Goal: Task Accomplishment & Management: Manage account settings

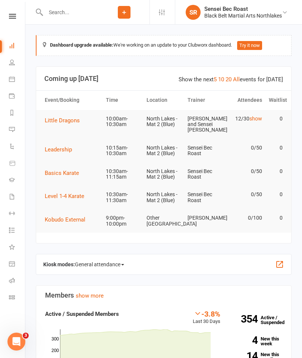
click at [16, 16] on link at bounding box center [12, 16] width 27 height 5
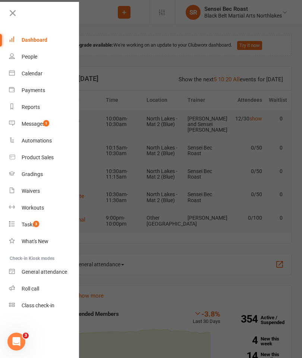
click at [30, 74] on div "Calendar" at bounding box center [32, 74] width 21 height 6
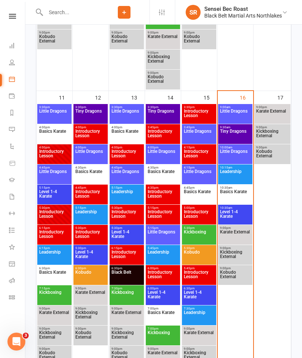
scroll to position [707, 0]
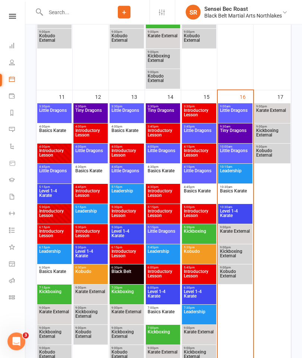
click at [240, 217] on span "Level 1-4 Karate" at bounding box center [235, 215] width 31 height 13
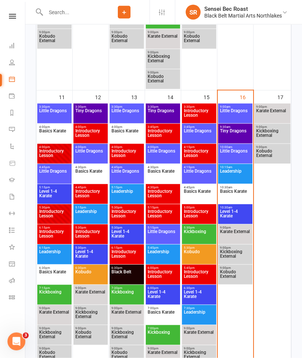
scroll to position [707, 0]
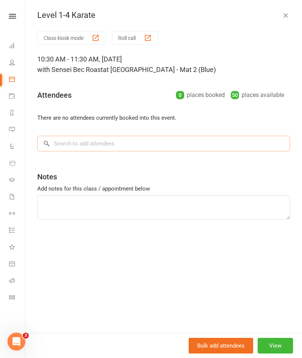
click at [90, 143] on input "search" at bounding box center [163, 144] width 253 height 16
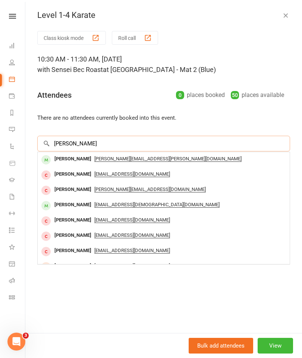
type input "[PERSON_NAME]"
click at [72, 159] on div "[PERSON_NAME]" at bounding box center [73, 159] width 43 height 11
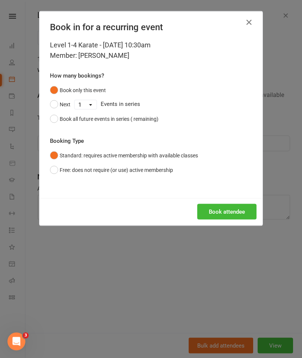
scroll to position [707, 0]
click at [240, 206] on button "Book attendee" at bounding box center [226, 212] width 59 height 16
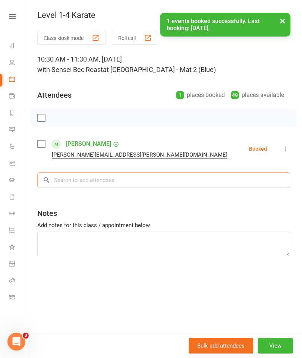
click at [77, 184] on input "search" at bounding box center [163, 180] width 253 height 16
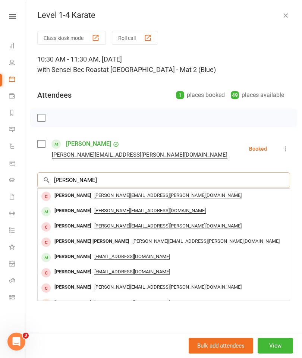
type input "[PERSON_NAME]"
click at [99, 212] on span "[PERSON_NAME][EMAIL_ADDRESS][DOMAIN_NAME]" at bounding box center [150, 211] width 112 height 6
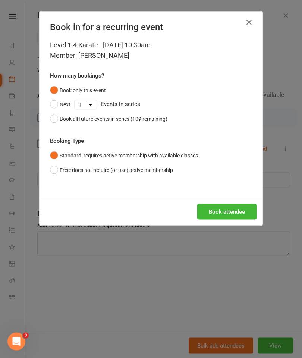
scroll to position [707, 0]
click at [236, 211] on button "Book attendee" at bounding box center [226, 212] width 59 height 16
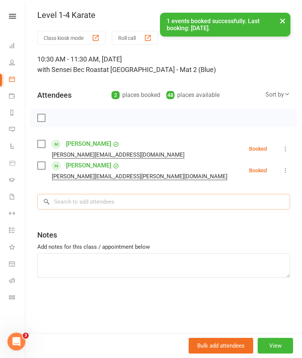
click at [200, 198] on input "search" at bounding box center [163, 202] width 253 height 16
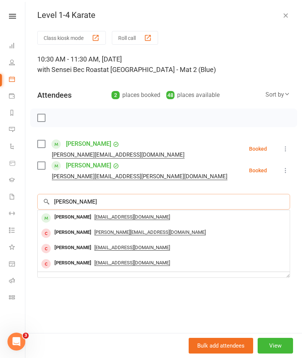
type input "[PERSON_NAME]"
click at [101, 214] on span "[EMAIL_ADDRESS][DOMAIN_NAME]" at bounding box center [132, 217] width 76 height 6
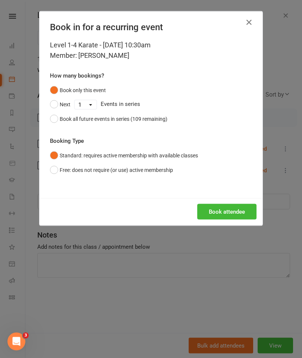
scroll to position [707, 0]
click at [229, 207] on button "Book attendee" at bounding box center [226, 212] width 59 height 16
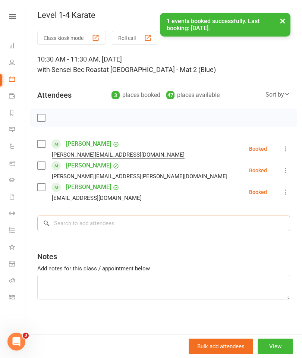
click at [218, 227] on input "search" at bounding box center [163, 224] width 253 height 16
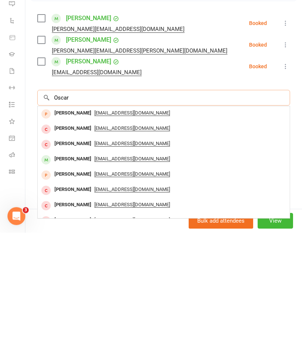
type input "Oscar"
click at [102, 282] on span "[EMAIL_ADDRESS][DOMAIN_NAME]" at bounding box center [132, 285] width 76 height 6
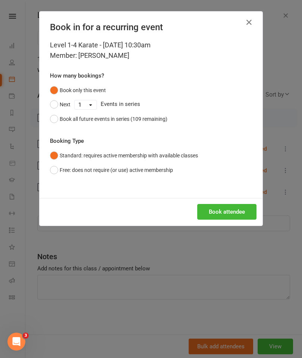
click at [237, 208] on button "Book attendee" at bounding box center [226, 212] width 59 height 16
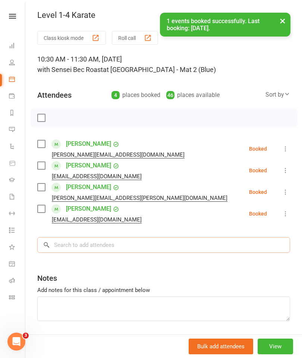
click at [219, 241] on input "search" at bounding box center [163, 245] width 253 height 16
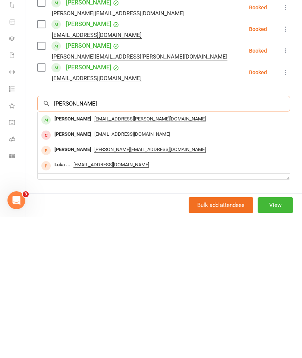
scroll to position [856, 0]
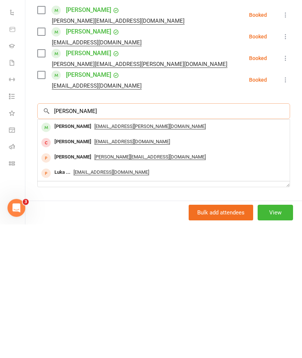
type input "[PERSON_NAME]"
click at [112, 258] on span "[EMAIL_ADDRESS][PERSON_NAME][DOMAIN_NAME]" at bounding box center [150, 261] width 112 height 6
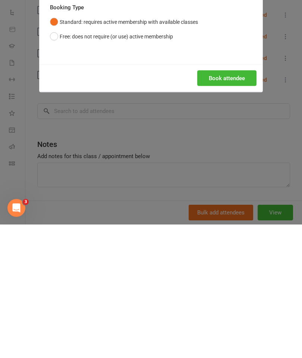
scroll to position [990, 0]
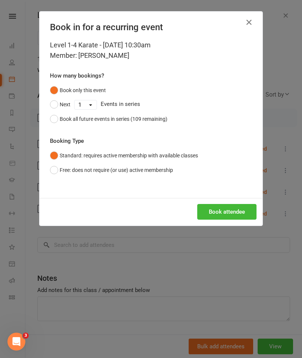
click at [240, 209] on button "Book attendee" at bounding box center [226, 212] width 59 height 16
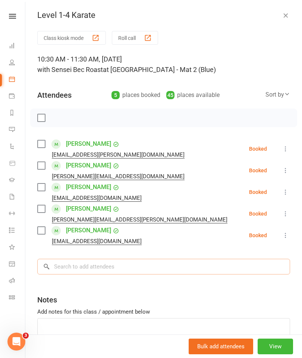
click at [205, 268] on input "search" at bounding box center [163, 267] width 253 height 16
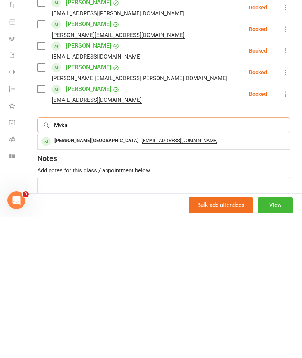
type input "Myka"
click at [74, 277] on div "[PERSON_NAME][GEOGRAPHIC_DATA]" at bounding box center [97, 282] width 90 height 11
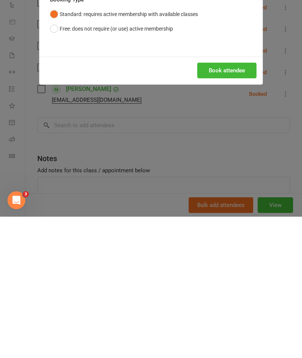
scroll to position [1149, 0]
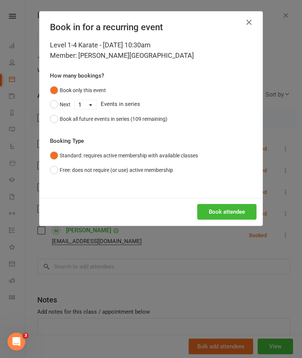
click at [228, 204] on button "Book attendee" at bounding box center [226, 212] width 59 height 16
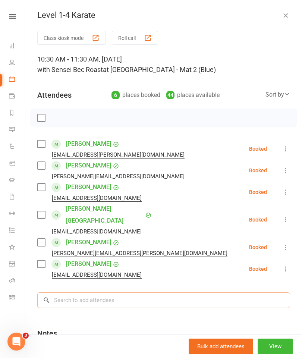
click at [166, 293] on input "search" at bounding box center [163, 301] width 253 height 16
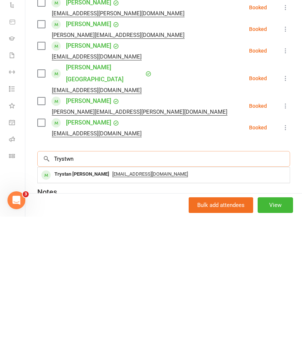
type input "Trystwn"
click at [73, 311] on div "Trystan [PERSON_NAME]" at bounding box center [82, 316] width 61 height 11
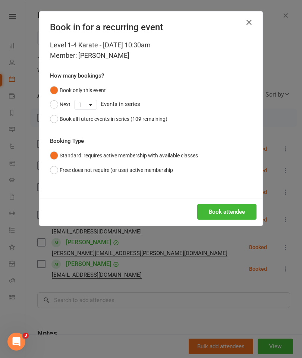
click at [233, 208] on button "Book attendee" at bounding box center [226, 212] width 59 height 16
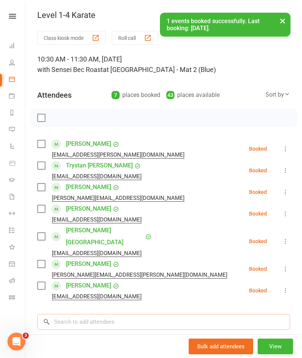
click at [190, 314] on input "search" at bounding box center [163, 322] width 253 height 16
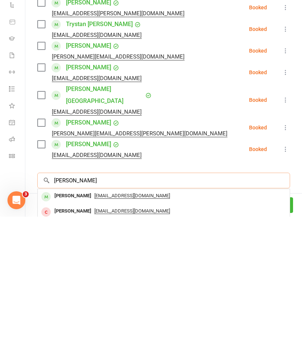
scroll to position [1390, 0]
type input "[PERSON_NAME]"
click at [76, 332] on div "[PERSON_NAME]" at bounding box center [73, 337] width 43 height 11
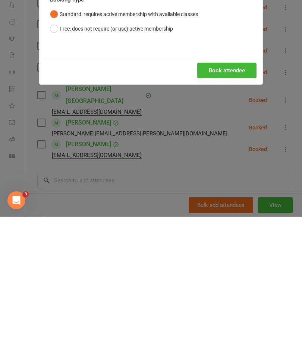
scroll to position [1531, 0]
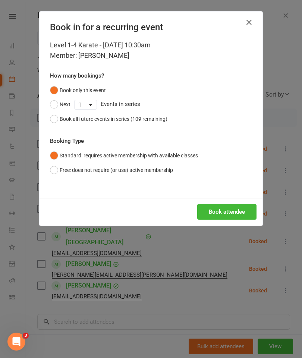
click at [234, 211] on button "Book attendee" at bounding box center [226, 212] width 59 height 16
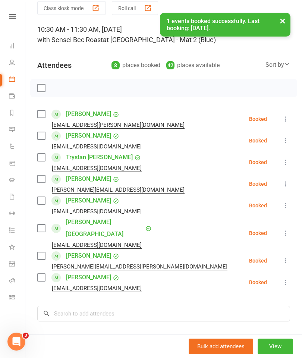
scroll to position [31, 0]
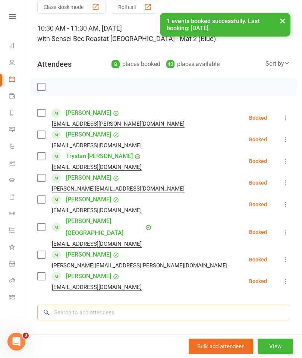
click at [179, 305] on input "search" at bounding box center [163, 313] width 253 height 16
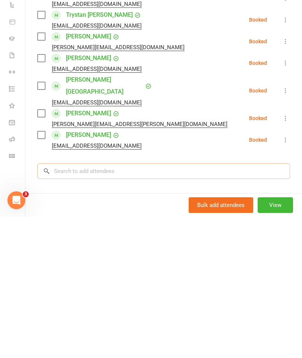
scroll to position [1582, 0]
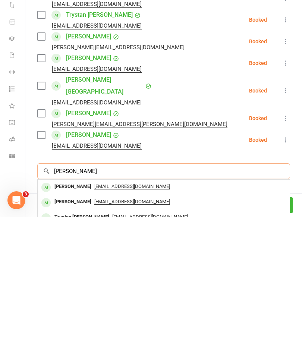
type input "[PERSON_NAME]"
click at [99, 325] on span "[EMAIL_ADDRESS][DOMAIN_NAME]" at bounding box center [132, 328] width 76 height 6
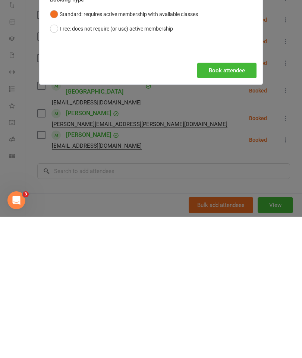
scroll to position [1724, 0]
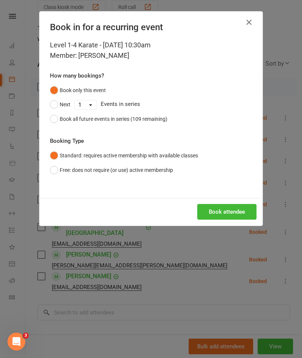
click at [232, 207] on button "Book attendee" at bounding box center [226, 212] width 59 height 16
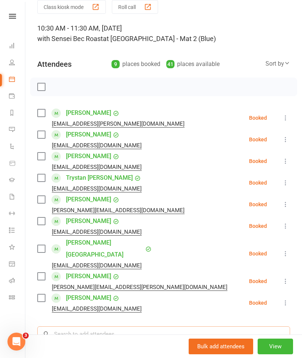
click at [72, 327] on input "search" at bounding box center [163, 335] width 253 height 16
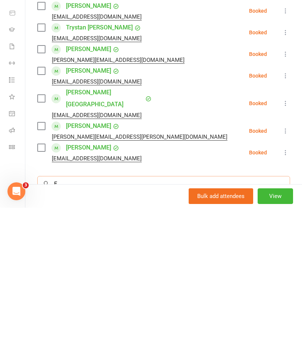
scroll to position [1733, 0]
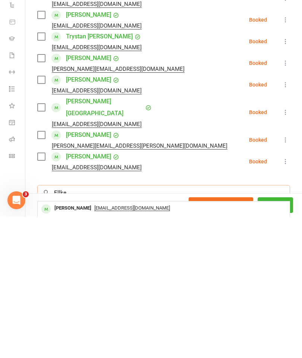
type input "Ellke"
click at [103, 347] on span "[EMAIL_ADDRESS][DOMAIN_NAME]" at bounding box center [132, 350] width 76 height 6
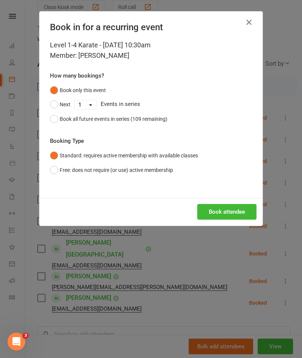
click at [236, 208] on button "Book attendee" at bounding box center [226, 212] width 59 height 16
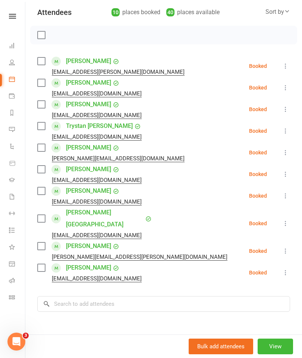
scroll to position [91, 0]
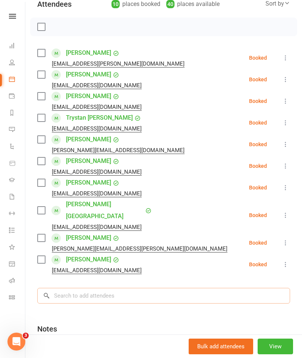
click at [83, 288] on input "search" at bounding box center [163, 296] width 253 height 16
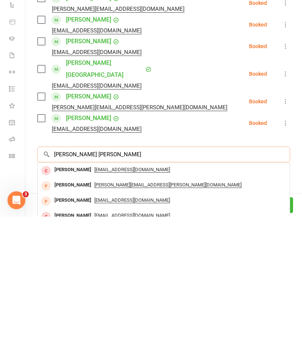
scroll to position [0, 0]
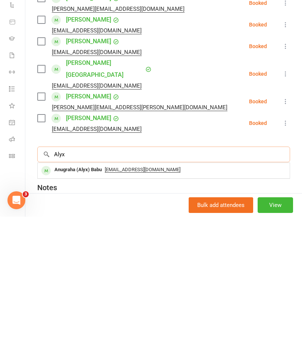
type input "Alyx"
click at [68, 306] on div "Anugraha (Alyx) Babu" at bounding box center [78, 311] width 53 height 11
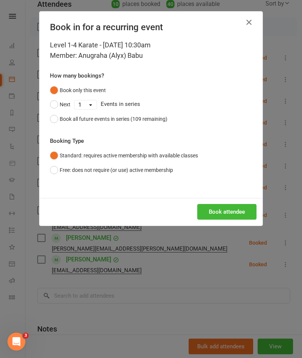
click at [227, 205] on button "Book attendee" at bounding box center [226, 212] width 59 height 16
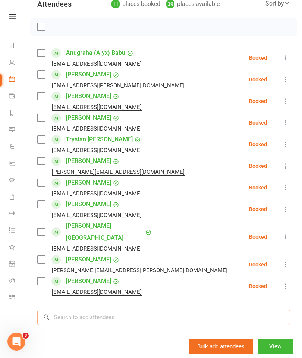
click at [155, 311] on input "search" at bounding box center [163, 318] width 253 height 16
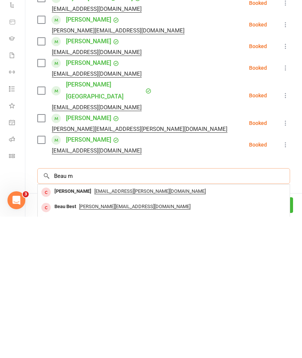
type input "Beau m"
click at [82, 358] on div "[PERSON_NAME]" at bounding box center [73, 363] width 43 height 11
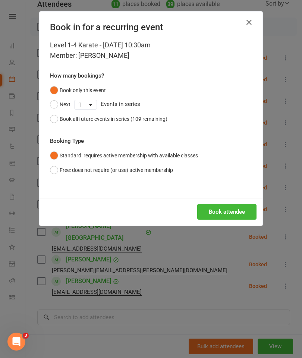
click at [233, 211] on button "Book attendee" at bounding box center [226, 212] width 59 height 16
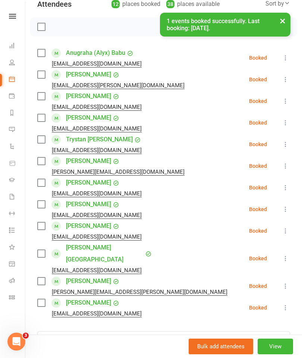
scroll to position [91, 0]
click at [154, 332] on input "search" at bounding box center [163, 340] width 253 height 16
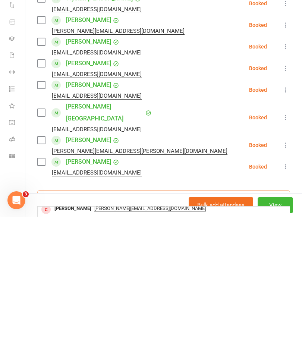
scroll to position [0, 0]
type input "[PERSON_NAME]"
click at [131, 352] on span "[EMAIL_ADDRESS][DOMAIN_NAME]" at bounding box center [132, 355] width 76 height 6
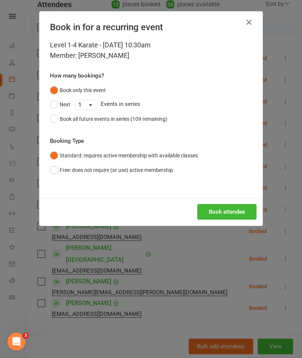
click at [220, 208] on button "Book attendee" at bounding box center [226, 212] width 59 height 16
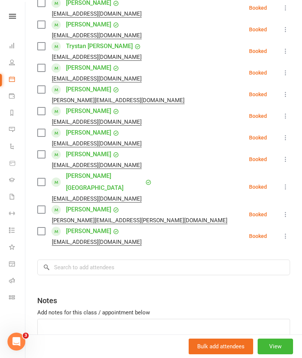
scroll to position [183, 0]
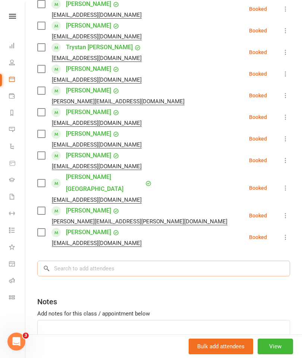
click at [185, 261] on input "search" at bounding box center [163, 269] width 253 height 16
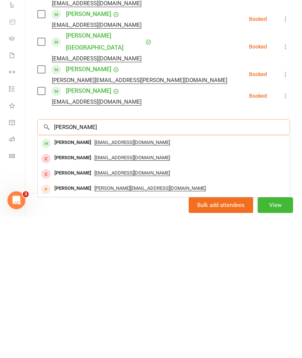
type input "[PERSON_NAME]"
click at [98, 279] on div "[EMAIL_ADDRESS][DOMAIN_NAME]" at bounding box center [164, 284] width 246 height 11
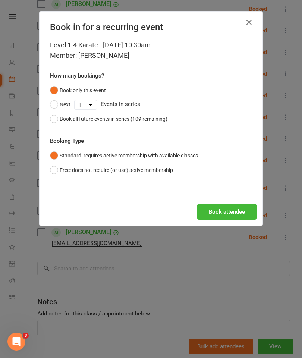
click at [225, 206] on button "Book attendee" at bounding box center [226, 212] width 59 height 16
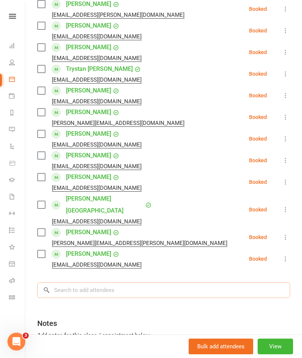
click at [177, 283] on input "search" at bounding box center [163, 291] width 253 height 16
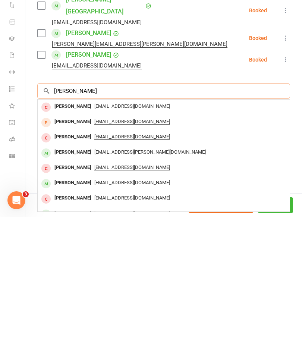
scroll to position [240, 0]
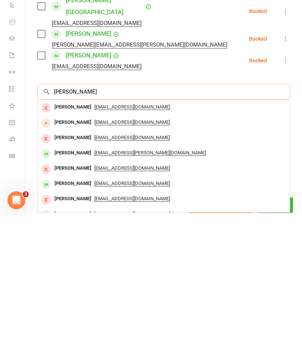
type input "[PERSON_NAME]"
click at [81, 320] on div "[PERSON_NAME]" at bounding box center [73, 325] width 43 height 11
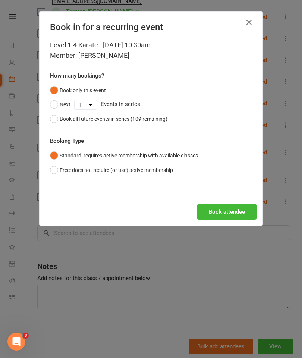
click at [229, 211] on button "Book attendee" at bounding box center [226, 212] width 59 height 16
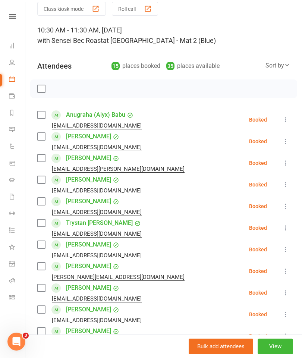
scroll to position [26, 0]
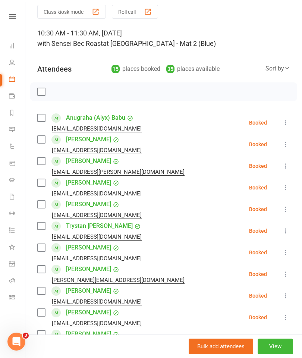
click at [37, 85] on div at bounding box center [163, 92] width 267 height 19
click at [41, 89] on label at bounding box center [40, 91] width 7 height 7
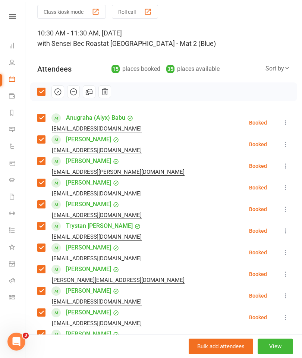
click at [60, 97] on button "button" at bounding box center [58, 91] width 13 height 13
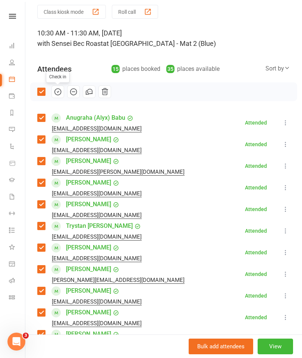
click at [45, 91] on label at bounding box center [40, 91] width 7 height 7
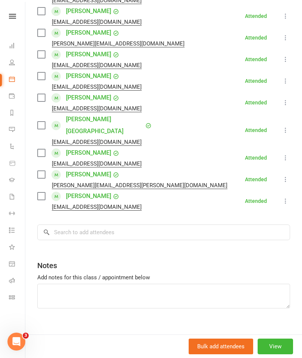
scroll to position [262, 0]
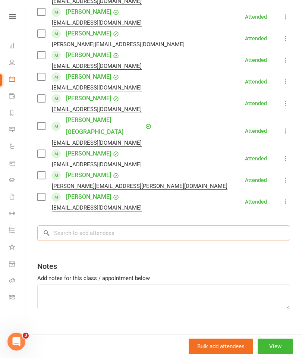
click at [204, 225] on input "search" at bounding box center [163, 233] width 253 height 16
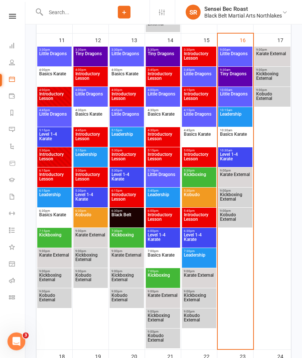
scroll to position [764, 0]
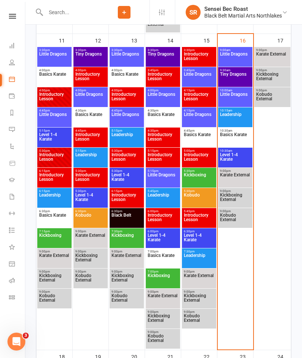
click at [242, 134] on span "Basics Karate" at bounding box center [235, 139] width 31 height 13
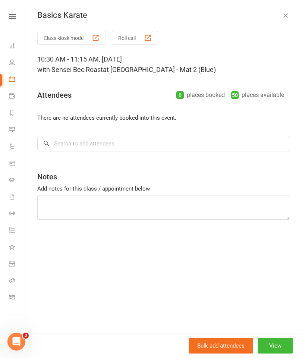
click at [79, 134] on div "Class kiosk mode Roll call 10:30 AM - 11:15 AM, [DATE] with Sensei Bec Roast at…" at bounding box center [163, 182] width 277 height 302
click at [192, 143] on input "search" at bounding box center [163, 144] width 253 height 16
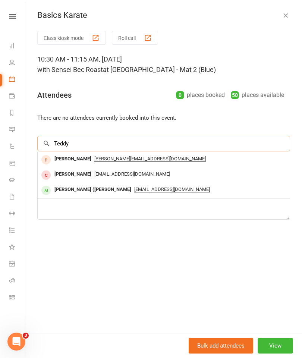
type input "Teddy"
click at [110, 193] on div "Theodore (Teddy) Maroney" at bounding box center [93, 189] width 83 height 11
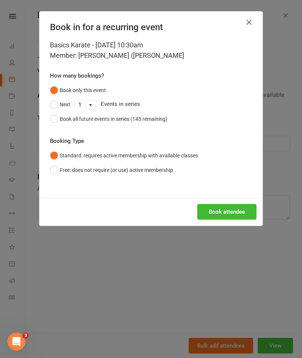
click at [223, 208] on button "Book attendee" at bounding box center [226, 212] width 59 height 16
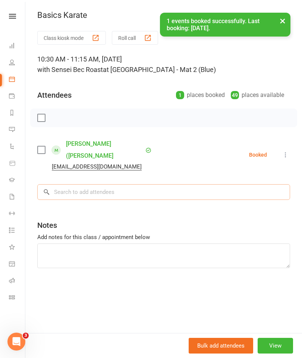
click at [182, 184] on input "search" at bounding box center [163, 192] width 253 height 16
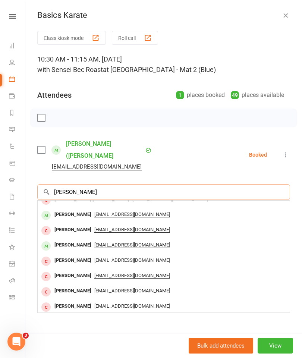
scroll to position [39, 0]
type input "Lucas"
click at [72, 208] on div "Lucas Taylor rjtaylor3312@hotmail.com" at bounding box center [164, 215] width 252 height 15
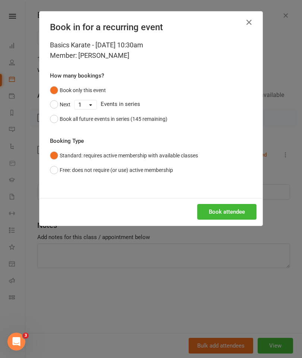
click at [210, 206] on button "Book attendee" at bounding box center [226, 212] width 59 height 16
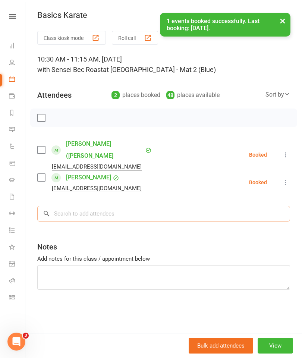
click at [193, 206] on input "search" at bounding box center [163, 214] width 253 height 16
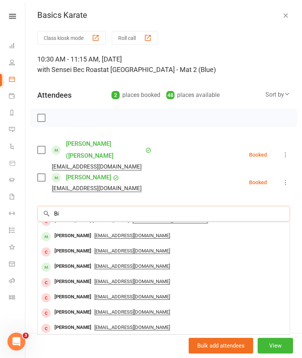
scroll to position [0, 0]
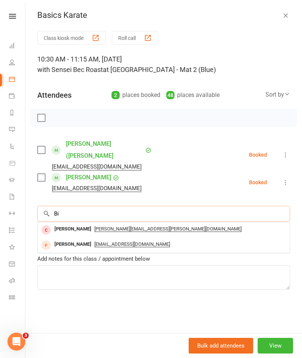
type input "B"
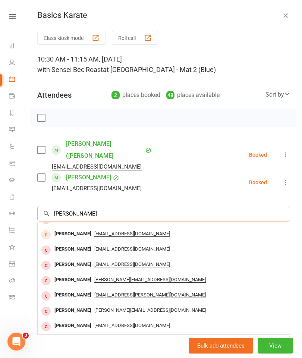
scroll to position [41, 0]
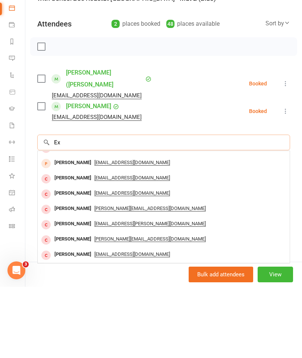
type input "E"
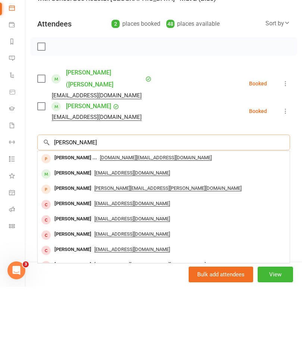
scroll to position [0, 0]
type input "R"
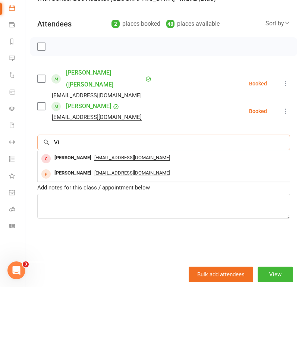
type input "V"
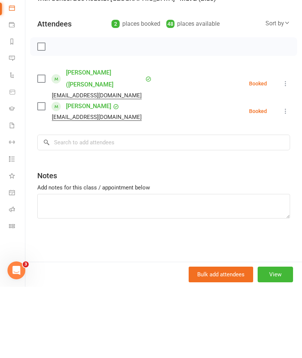
scroll to position [835, 0]
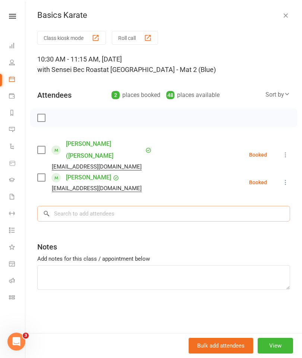
click at [157, 206] on input "search" at bounding box center [163, 214] width 253 height 16
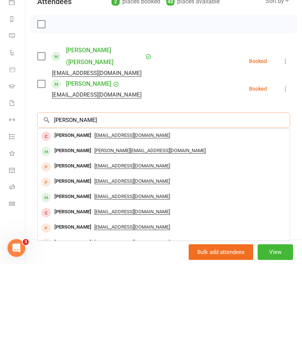
type input "Kai s"
click at [76, 239] on div "Kai Skrjanc" at bounding box center [73, 244] width 43 height 11
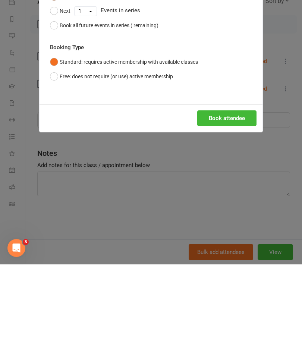
scroll to position [929, 0]
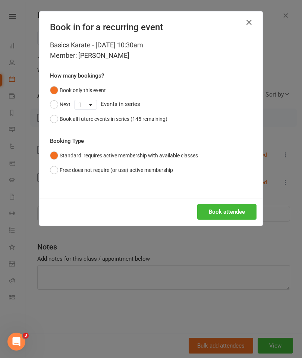
click at [228, 209] on button "Book attendee" at bounding box center [226, 212] width 59 height 16
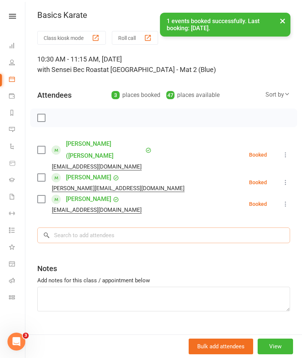
click at [197, 228] on input "search" at bounding box center [163, 236] width 253 height 16
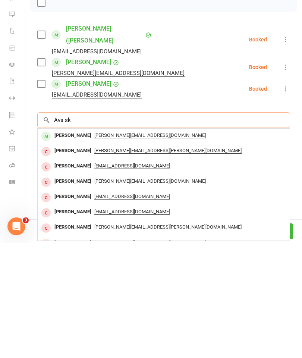
type input "Ava sk"
click at [98, 248] on span "tara.bridge@live.com" at bounding box center [150, 251] width 112 height 6
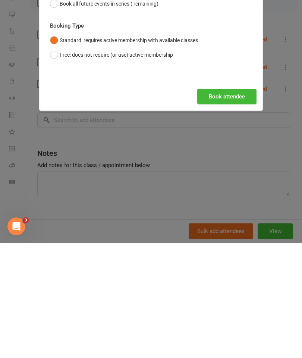
scroll to position [1044, 0]
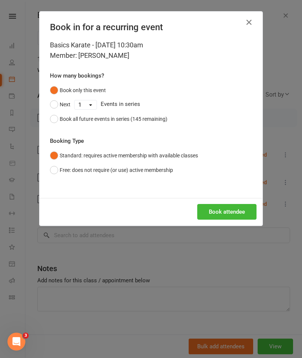
click at [227, 213] on button "Book attendee" at bounding box center [226, 212] width 59 height 16
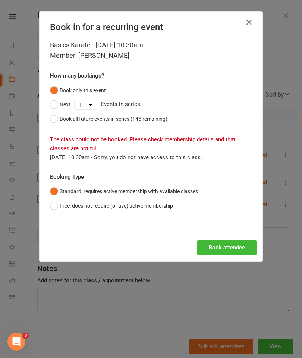
click at [60, 206] on button "Free: does not require (or use) active membership" at bounding box center [111, 206] width 123 height 14
click at [236, 248] on button "Book attendee" at bounding box center [226, 248] width 59 height 16
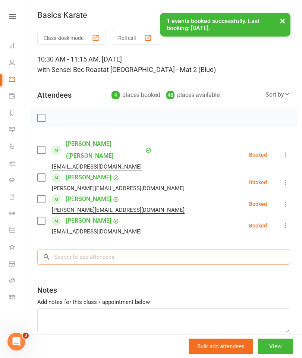
click at [209, 249] on input "search" at bounding box center [163, 257] width 253 height 16
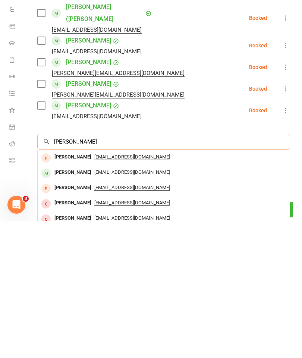
type input "Chloe"
click at [94, 291] on span "chloe.galea1997@gmail.com" at bounding box center [132, 294] width 76 height 6
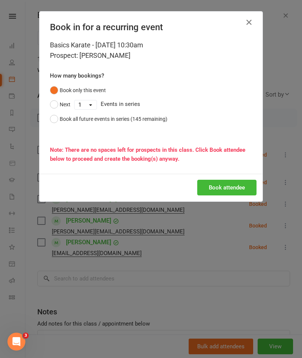
click at [230, 183] on button "Book attendee" at bounding box center [226, 188] width 59 height 16
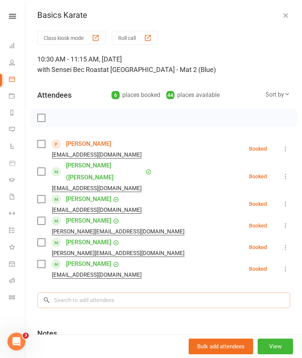
click at [171, 293] on input "search" at bounding box center [163, 301] width 253 height 16
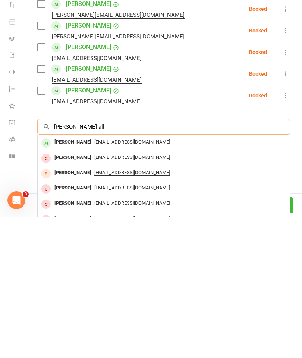
scroll to position [98, 0]
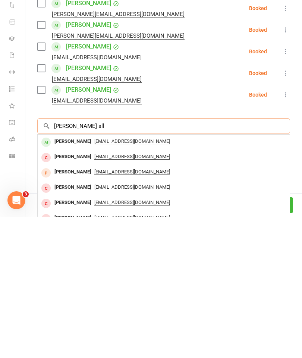
type input "Ellie all"
click at [99, 280] on span "dougallen148@gmail.com" at bounding box center [132, 283] width 76 height 6
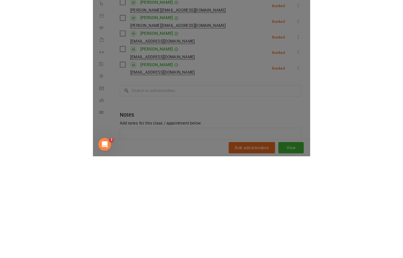
scroll to position [1362, 0]
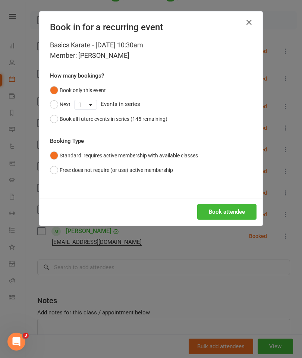
click at [233, 213] on button "Book attendee" at bounding box center [226, 212] width 59 height 16
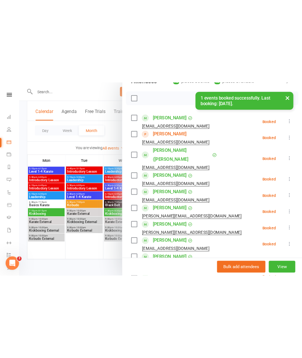
scroll to position [920, 0]
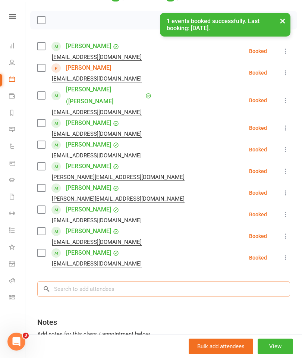
click at [186, 281] on input "search" at bounding box center [163, 289] width 253 height 16
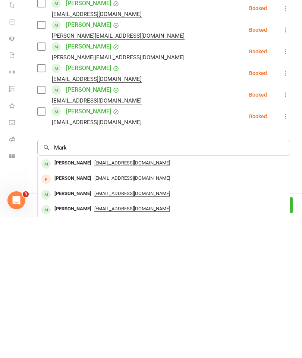
type input "Mark"
click at [103, 332] on span "mwhite2013@live.com.au" at bounding box center [132, 335] width 76 height 6
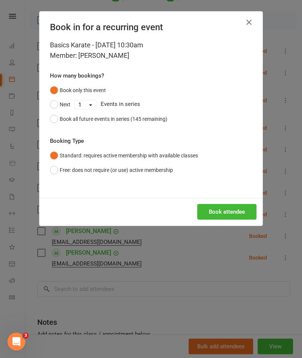
click at [215, 209] on button "Book attendee" at bounding box center [226, 212] width 59 height 16
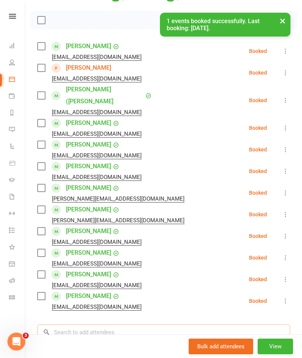
click at [163, 325] on input "search" at bounding box center [163, 333] width 253 height 16
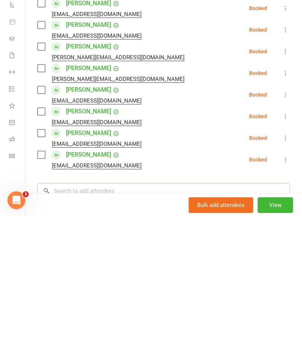
type input "I"
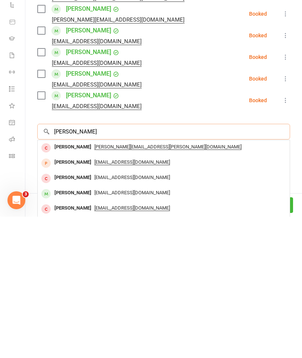
scroll to position [158, 0]
type input "Olivia"
click at [129, 331] on span "mwhite2013@live.com.au" at bounding box center [132, 334] width 76 height 6
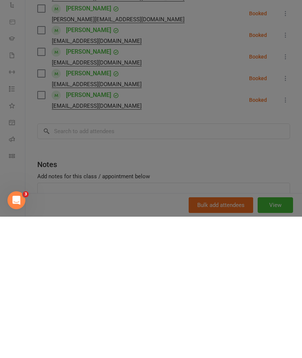
scroll to position [1301, 0]
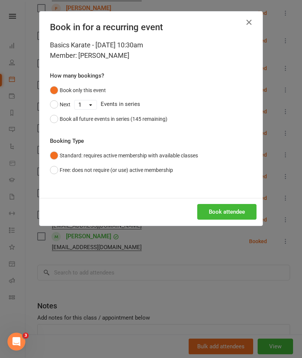
click at [236, 212] on button "Book attendee" at bounding box center [226, 212] width 59 height 16
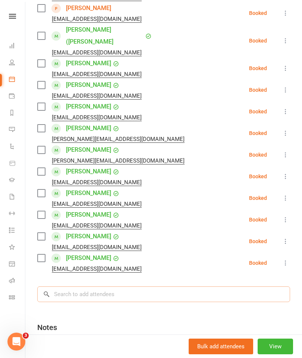
click at [180, 287] on input "search" at bounding box center [163, 295] width 253 height 16
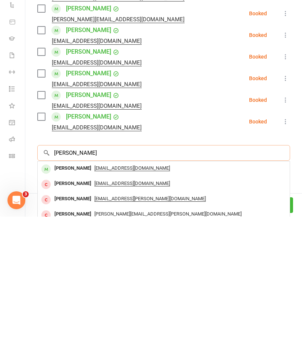
type input "Luke"
click at [95, 307] on span "jtesta1@icloud.com" at bounding box center [132, 310] width 76 height 6
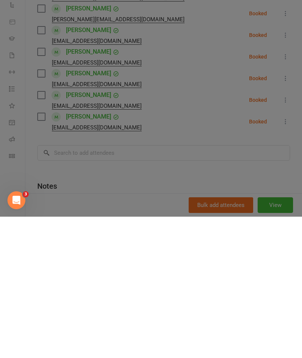
scroll to position [1476, 0]
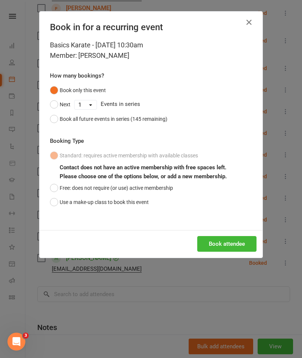
click at [230, 240] on button "Book attendee" at bounding box center [226, 244] width 59 height 16
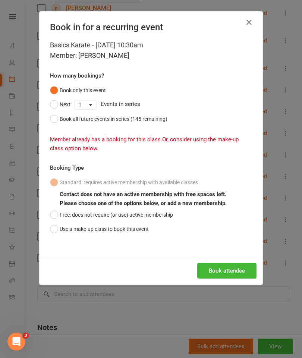
click at [60, 230] on button "Use a make-up class to book this event" at bounding box center [99, 229] width 99 height 14
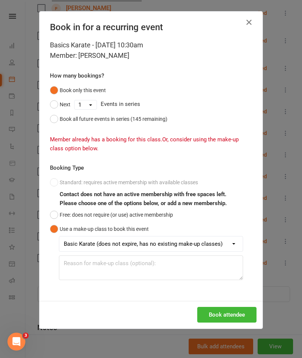
click at [220, 312] on button "Book attendee" at bounding box center [226, 315] width 59 height 16
click at [57, 214] on button "Free: does not require (or use) active membership" at bounding box center [111, 215] width 123 height 14
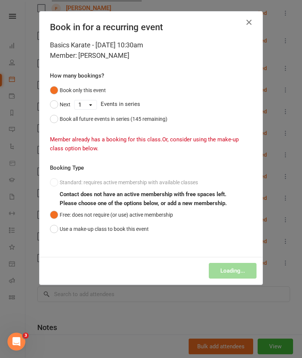
click at [60, 234] on button "Use a make-up class to book this event" at bounding box center [99, 229] width 99 height 14
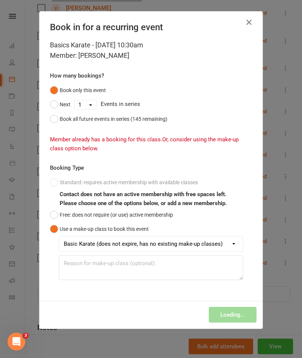
click at [248, 24] on icon "button" at bounding box center [249, 22] width 9 height 9
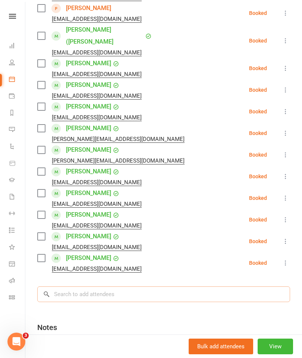
click at [205, 287] on input "search" at bounding box center [163, 295] width 253 height 16
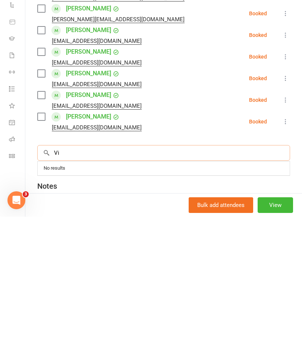
type input "V"
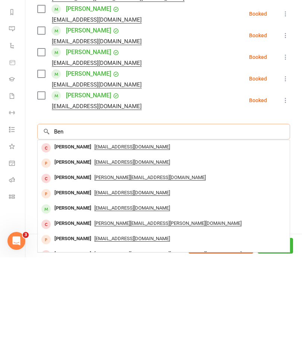
scroll to position [219, 0]
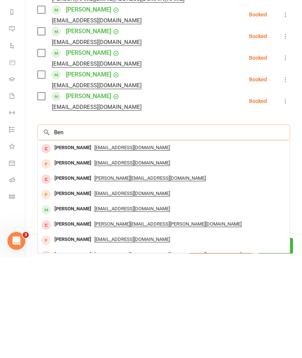
click at [227, 225] on input "Ben" at bounding box center [163, 233] width 253 height 16
type input "B"
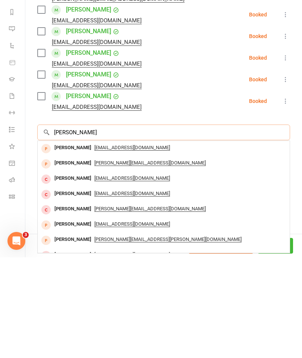
scroll to position [0, 0]
type input "C"
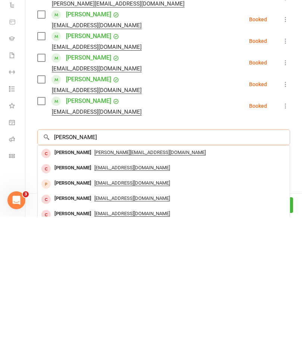
scroll to position [174, 0]
type input "K"
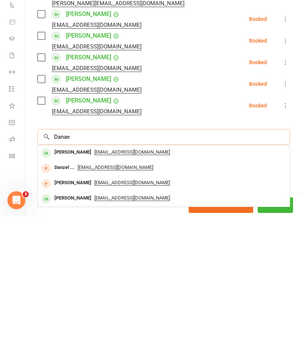
type input "Danae"
click at [137, 289] on div "kbetts1978@bigpond.com" at bounding box center [164, 294] width 246 height 11
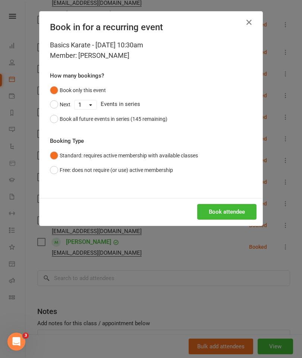
click at [227, 213] on button "Book attendee" at bounding box center [226, 212] width 59 height 16
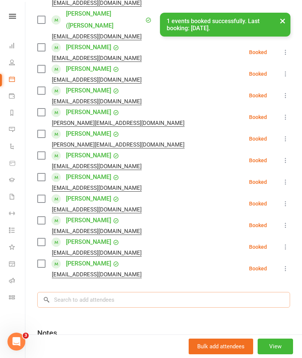
click at [204, 292] on input "search" at bounding box center [163, 300] width 253 height 16
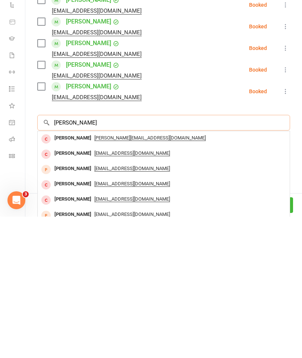
scroll to position [205, 0]
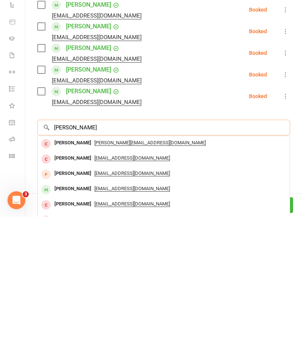
type input "Kathy w"
click at [126, 327] on span "kbetts1978@bigpond.com" at bounding box center [132, 330] width 76 height 6
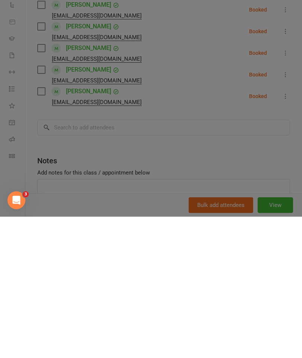
scroll to position [1296, 0]
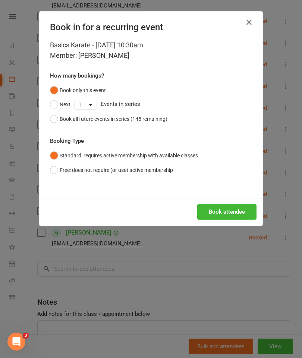
click at [227, 210] on button "Book attendee" at bounding box center [226, 212] width 59 height 16
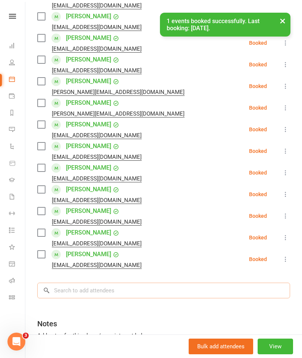
click at [205, 283] on input "search" at bounding box center [163, 291] width 253 height 16
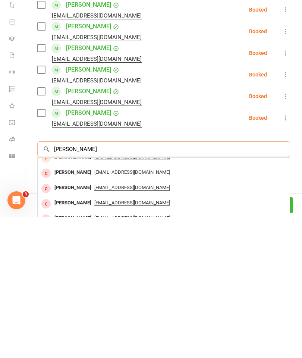
scroll to position [26, 0]
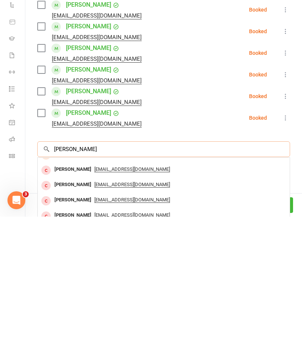
type input "Charlotte b"
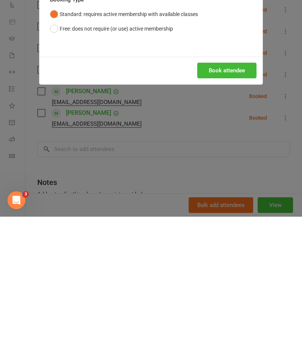
scroll to position [1452, 0]
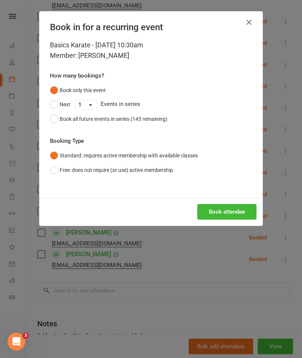
click at [229, 214] on button "Book attendee" at bounding box center [226, 212] width 59 height 16
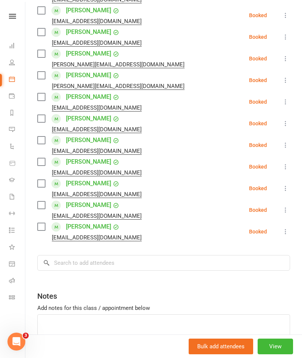
scroll to position [253, 0]
click at [200, 256] on input "search" at bounding box center [163, 264] width 253 height 16
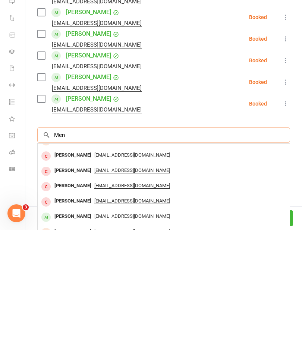
scroll to position [0, 0]
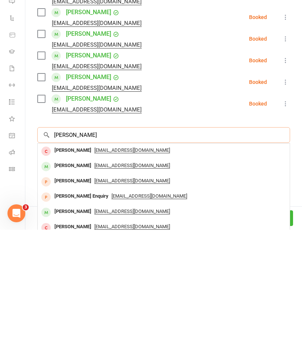
type input "Megan"
click at [106, 291] on span "prwallace3@gmail.com" at bounding box center [132, 294] width 76 height 6
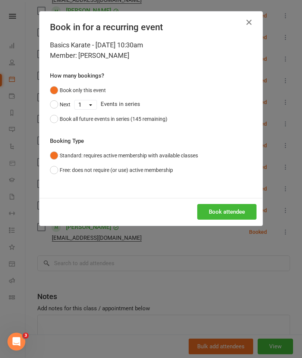
click at [224, 212] on button "Book attendee" at bounding box center [226, 212] width 59 height 16
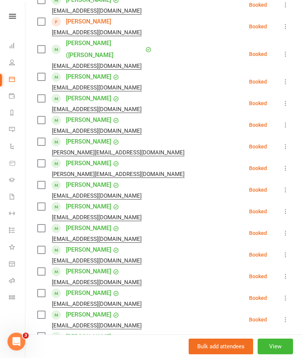
scroll to position [176, 0]
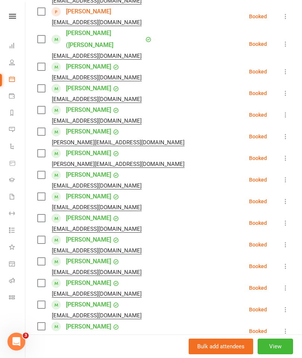
click at [163, 355] on input "search" at bounding box center [163, 363] width 253 height 16
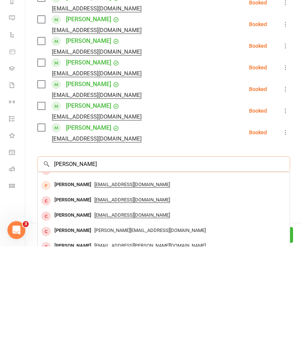
scroll to position [41, 0]
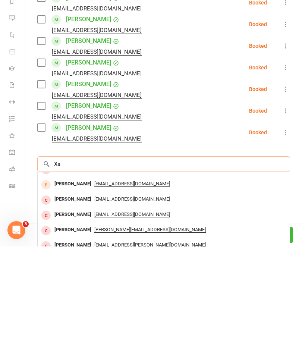
type input "X"
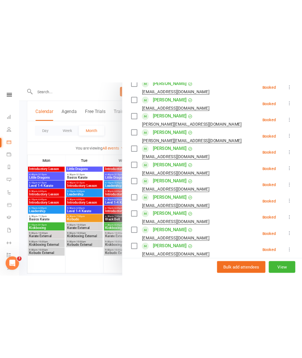
scroll to position [920, 0]
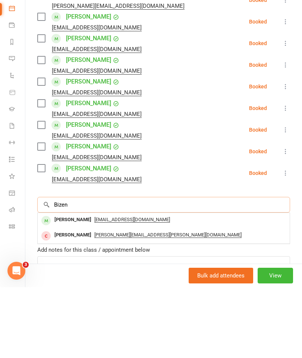
type input "Bizen"
click at [130, 288] on span "dhakalbizen@gmail.com" at bounding box center [132, 291] width 76 height 6
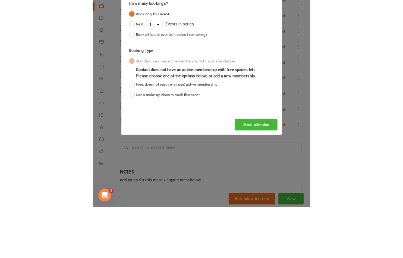
scroll to position [991, 0]
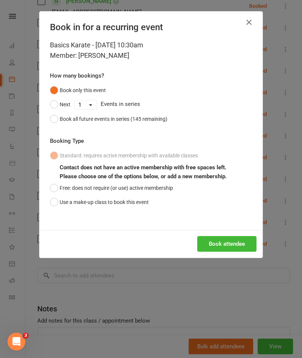
click at [59, 208] on button "Use a make-up class to book this event" at bounding box center [99, 202] width 99 height 14
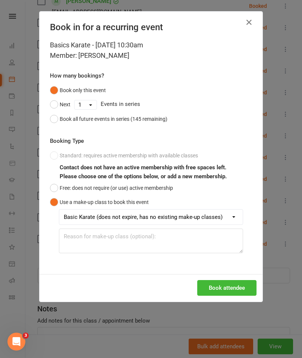
click at [238, 285] on button "Book attendee" at bounding box center [226, 288] width 59 height 16
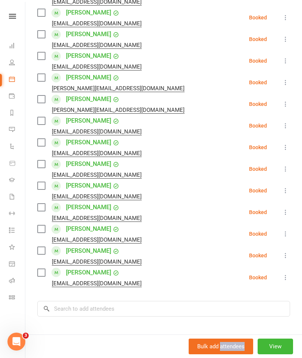
scroll to position [249, 0]
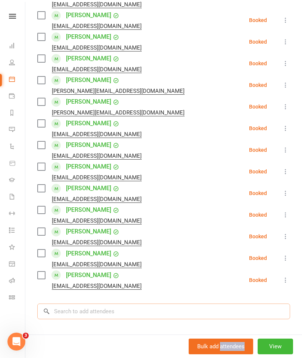
click at [176, 304] on input "search" at bounding box center [163, 312] width 253 height 16
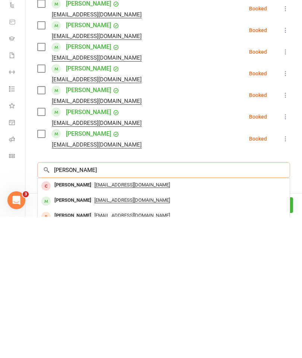
type input "Jacob je"
click at [106, 339] on span "kyliejefferies77@gmail.com" at bounding box center [132, 342] width 76 height 6
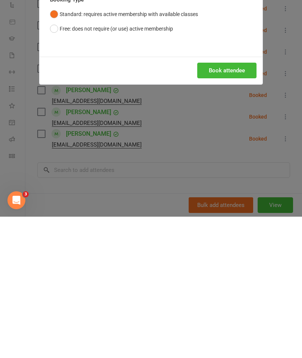
scroll to position [1066, 0]
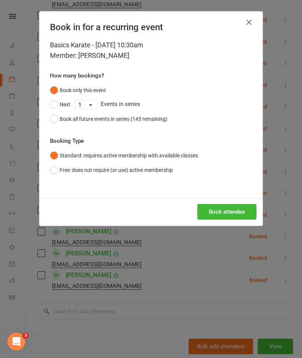
click at [228, 216] on button "Book attendee" at bounding box center [226, 212] width 59 height 16
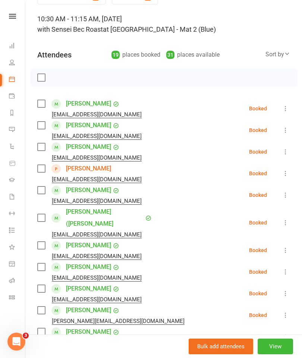
scroll to position [37, 0]
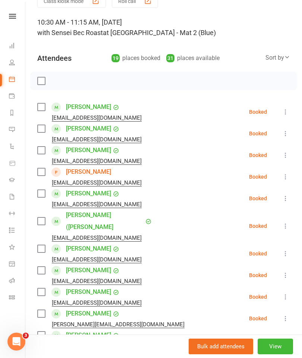
click at [45, 80] on label at bounding box center [40, 80] width 7 height 7
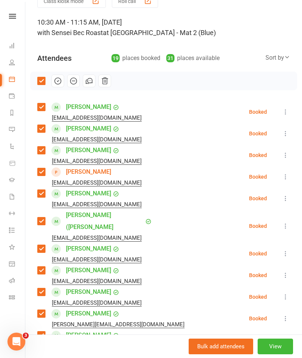
click at [60, 85] on button "button" at bounding box center [58, 81] width 13 height 13
